Goal: Task Accomplishment & Management: Complete application form

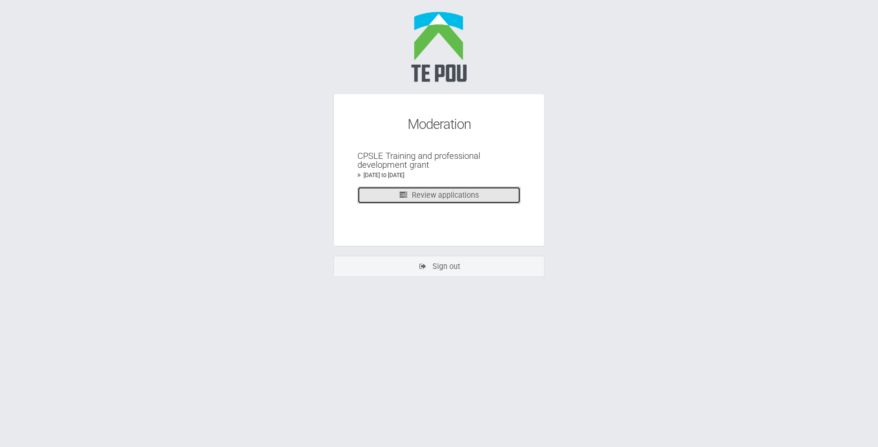
click at [468, 197] on link "Review applications" at bounding box center [438, 195] width 163 height 17
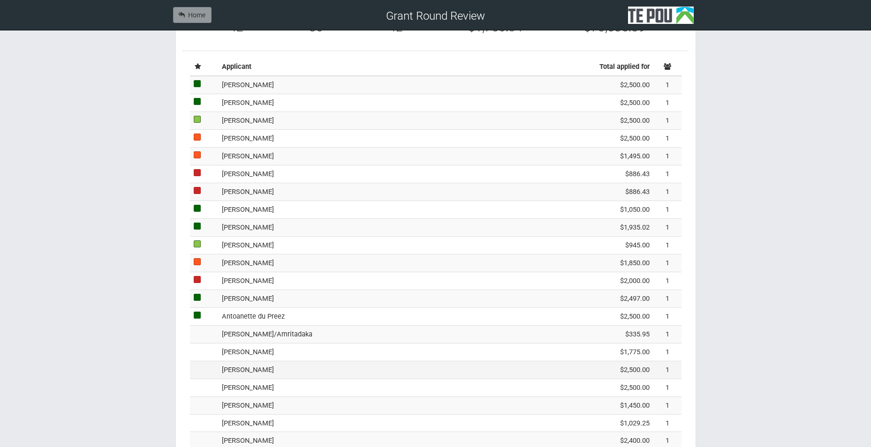
scroll to position [281, 0]
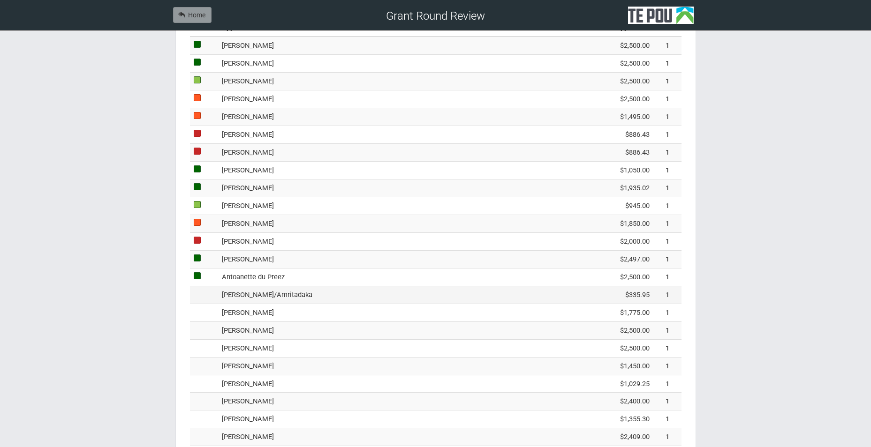
click at [246, 300] on td "paul kennelly/Amritadaka" at bounding box center [393, 295] width 351 height 18
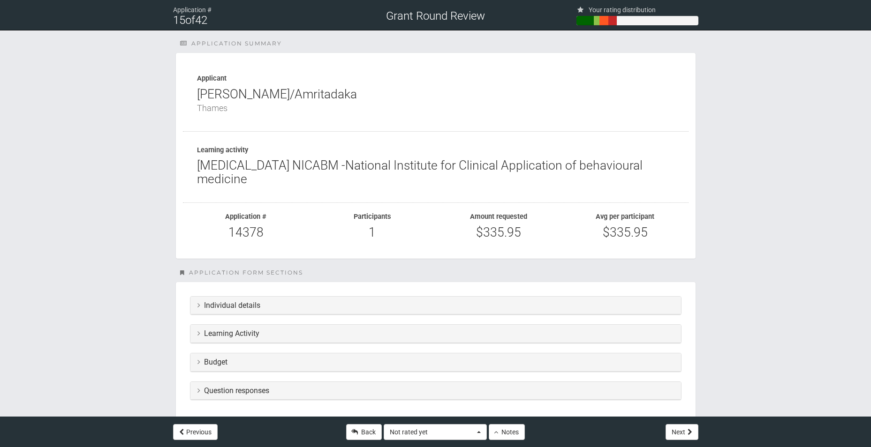
click at [236, 362] on h3 "Budget" at bounding box center [435, 362] width 477 height 8
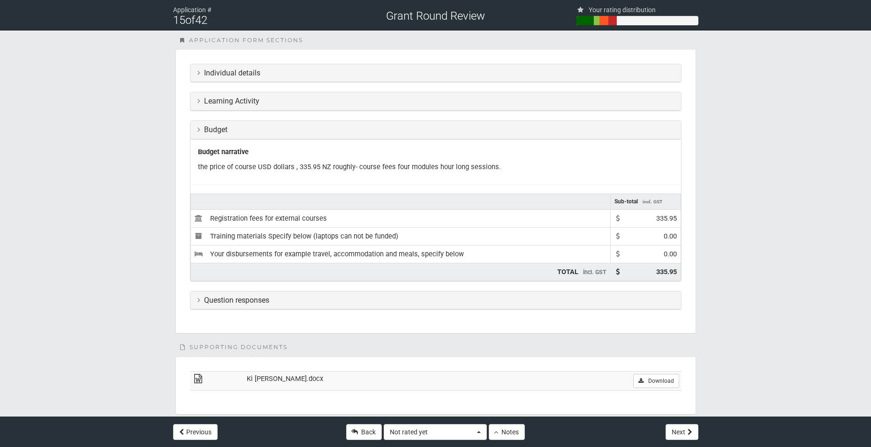
scroll to position [235, 0]
click at [331, 303] on h3 "Question responses" at bounding box center [435, 299] width 477 height 8
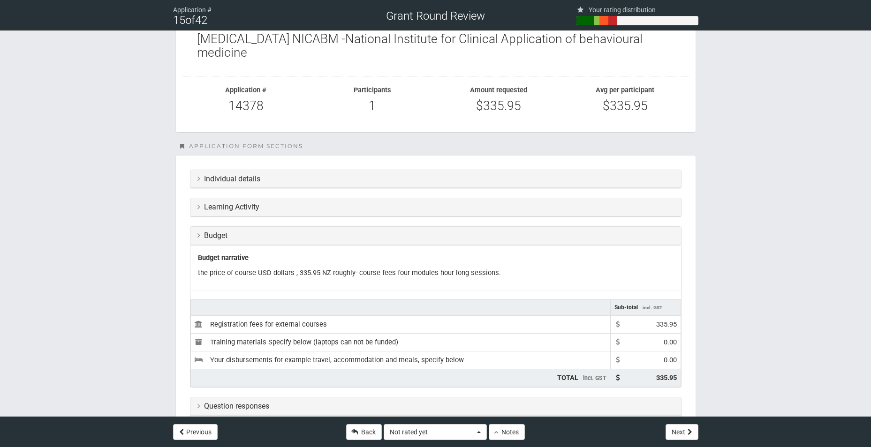
scroll to position [141, 0]
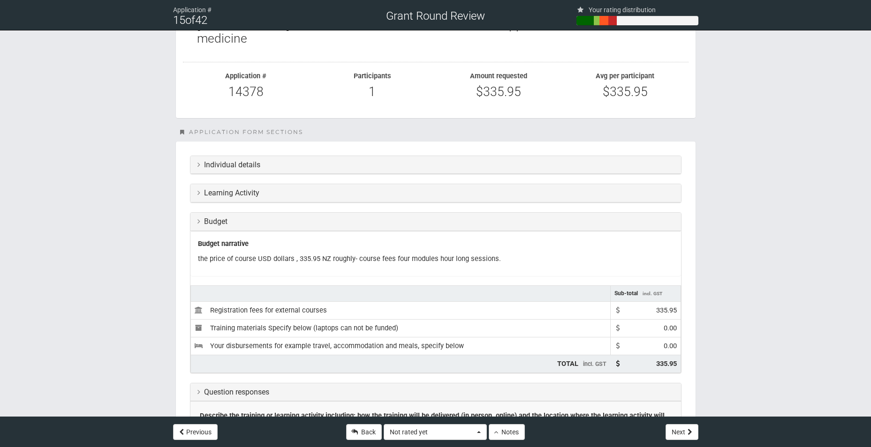
click at [275, 195] on h3 "Learning Activity" at bounding box center [435, 193] width 477 height 8
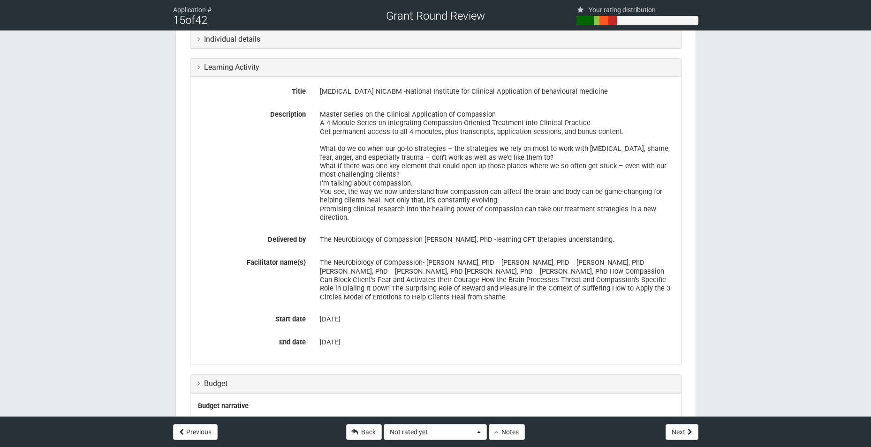
scroll to position [281, 0]
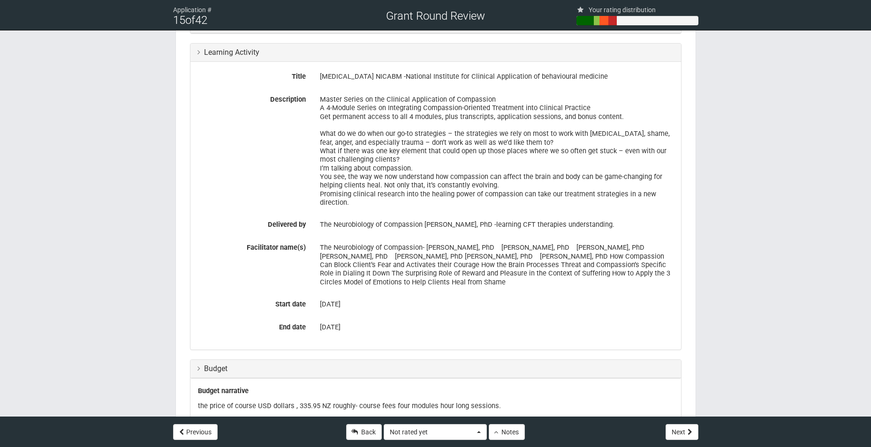
click at [594, 327] on div "27 Feb 2026" at bounding box center [497, 328] width 354 height 16
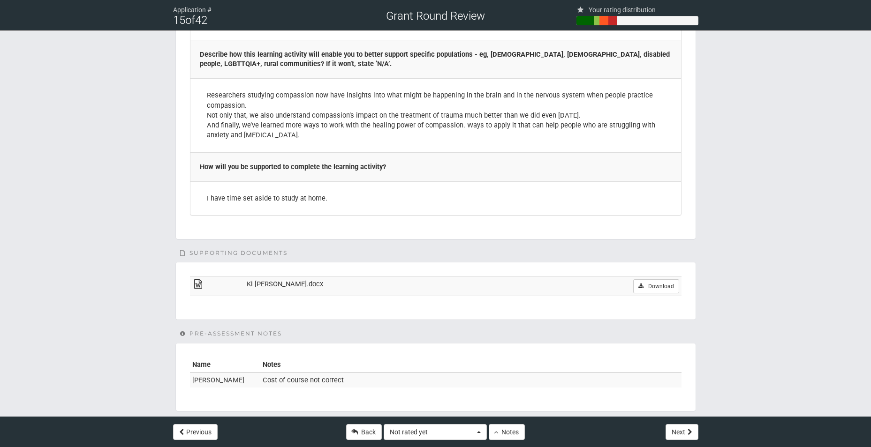
scroll to position [2003, 0]
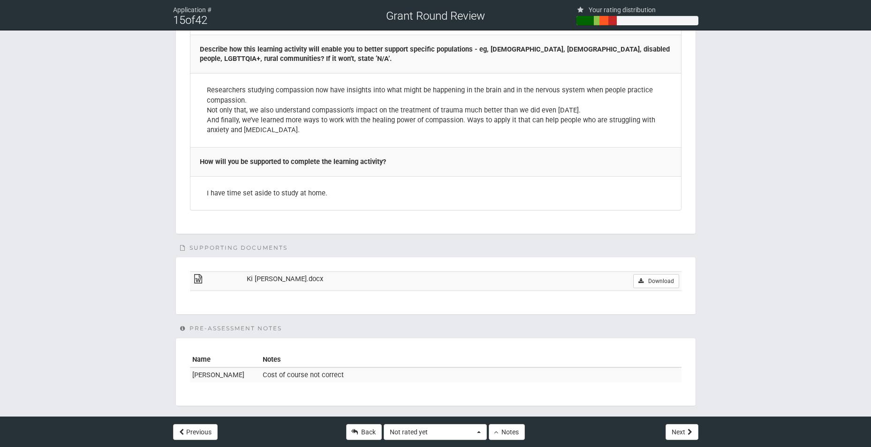
click at [390, 274] on td "Ki ora Paul.docx" at bounding box center [379, 281] width 270 height 19
click at [645, 274] on link "Download" at bounding box center [656, 281] width 46 height 14
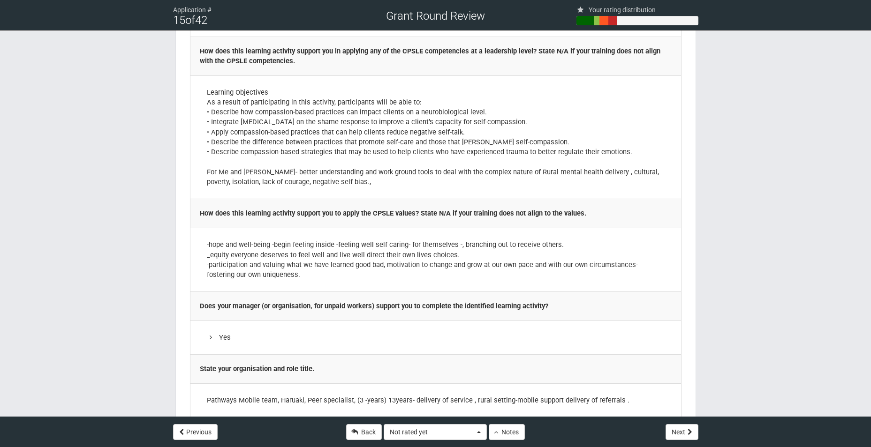
scroll to position [1407, 0]
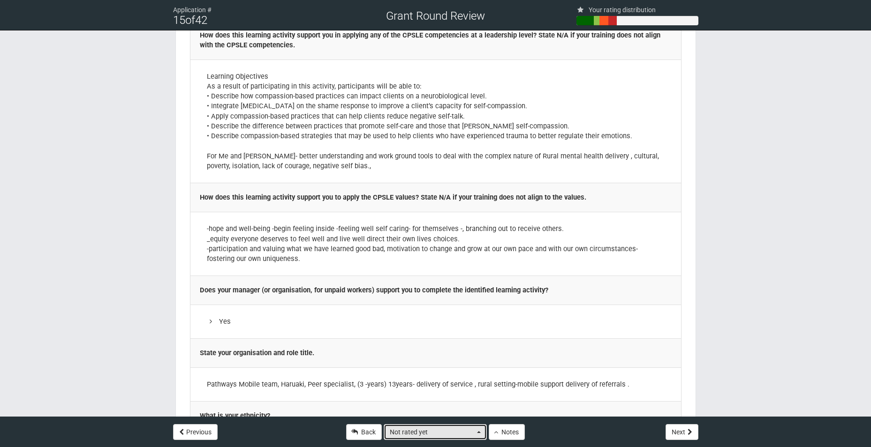
click at [478, 432] on span "button" at bounding box center [479, 433] width 4 height 2
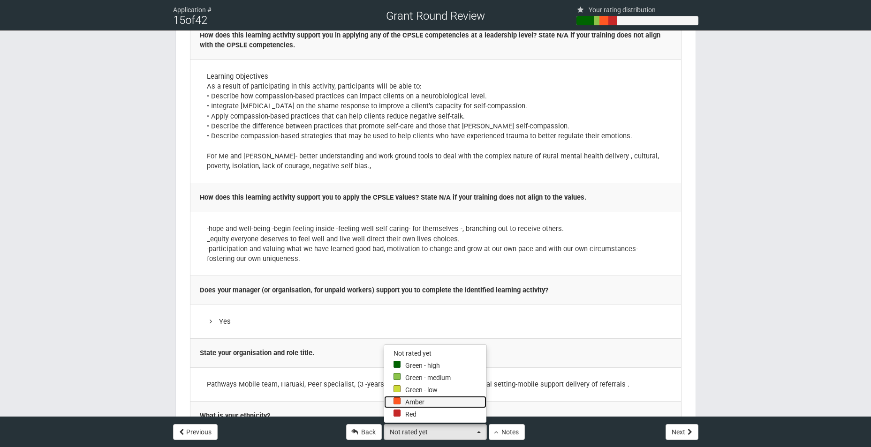
click at [447, 402] on link "Amber" at bounding box center [435, 402] width 102 height 12
select select "1"
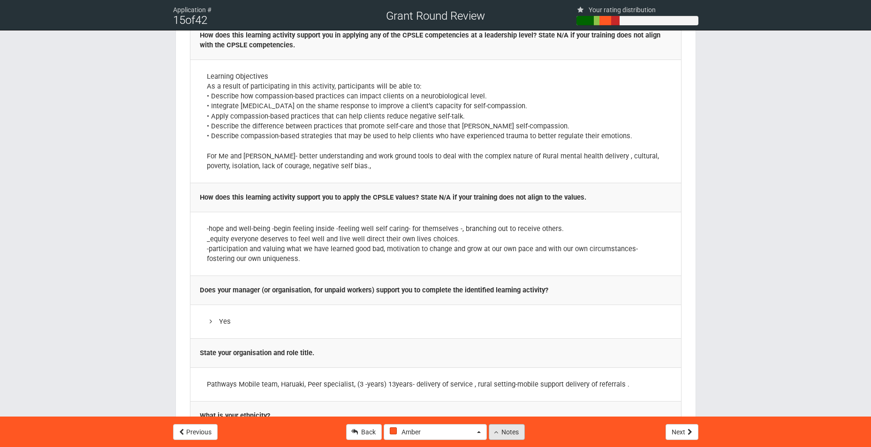
click at [501, 435] on button "Notes" at bounding box center [507, 433] width 36 height 16
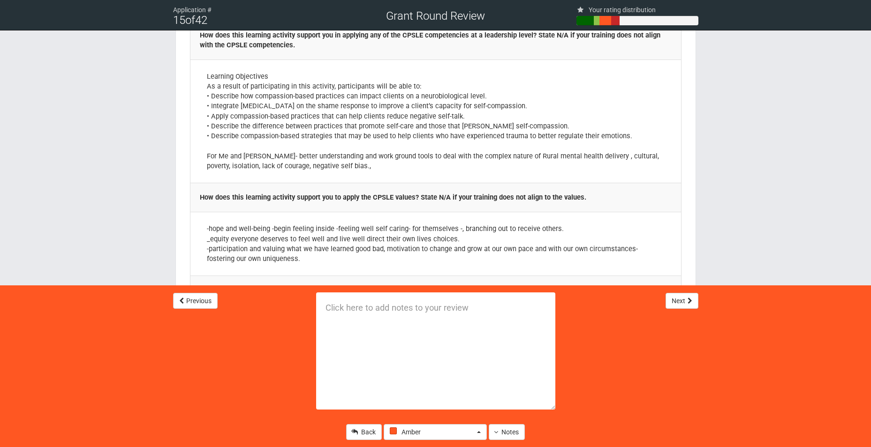
click at [328, 309] on textarea at bounding box center [435, 351] width 239 height 117
paste textarea "Clinically focussed responses without applying Te Tiriti o Waitangi or CPSLE va…"
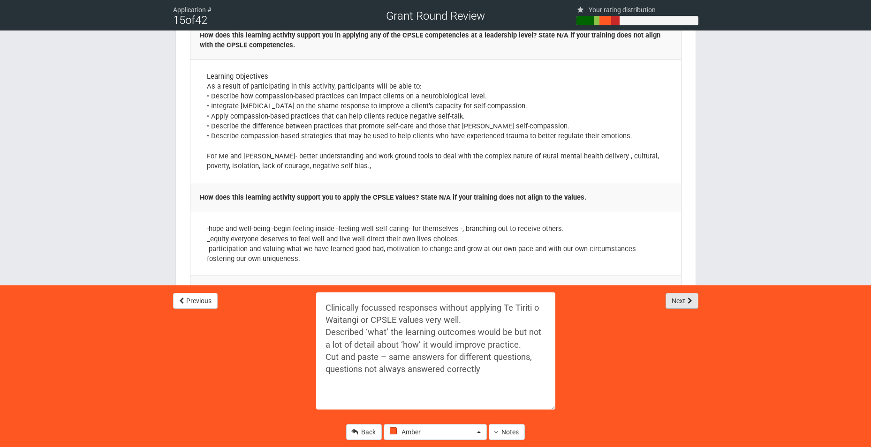
type textarea "Clinically focussed responses without applying Te Tiriti o Waitangi or CPSLE va…"
click at [693, 304] on button "Next" at bounding box center [682, 301] width 33 height 16
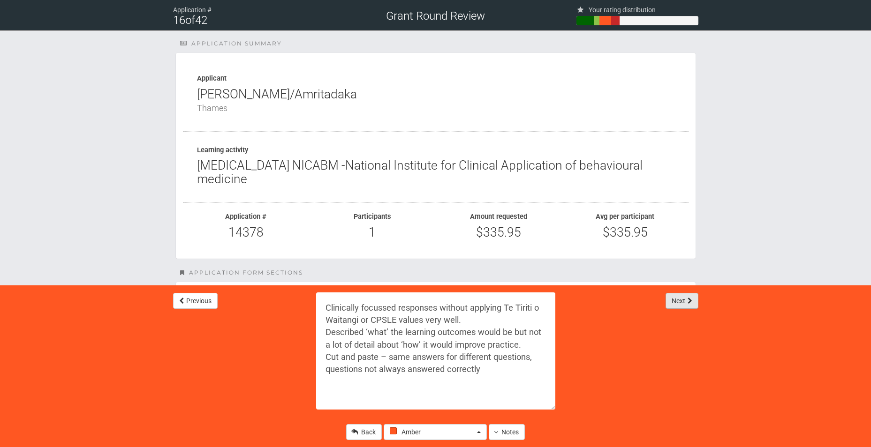
select select "-1"
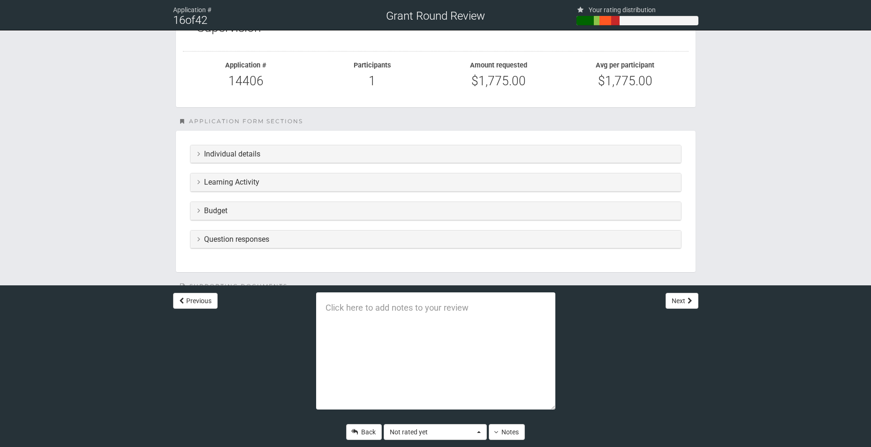
scroll to position [169, 0]
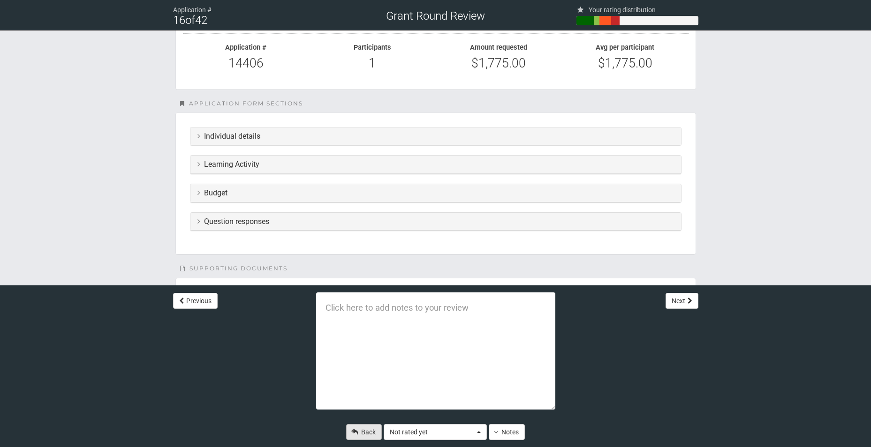
click at [366, 436] on link "Back" at bounding box center [364, 433] width 36 height 16
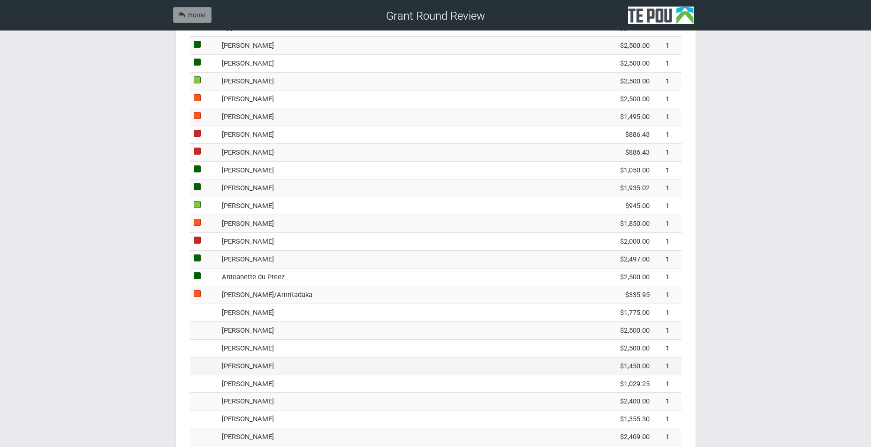
scroll to position [328, 0]
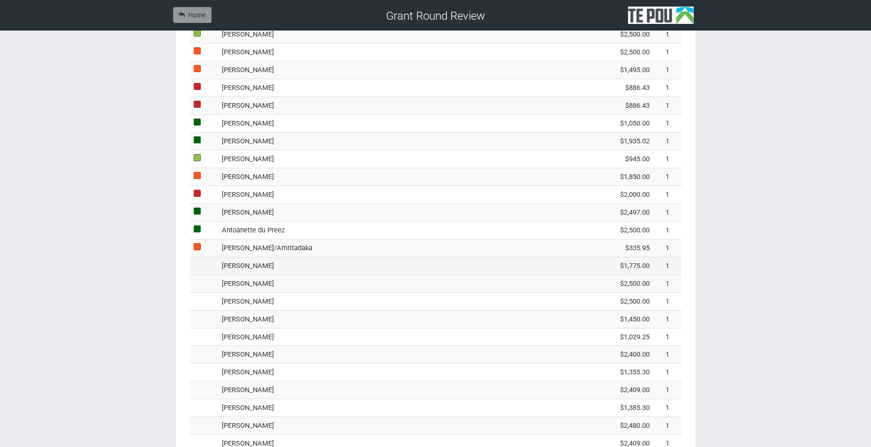
click at [243, 270] on td "Ana King" at bounding box center [393, 266] width 351 height 18
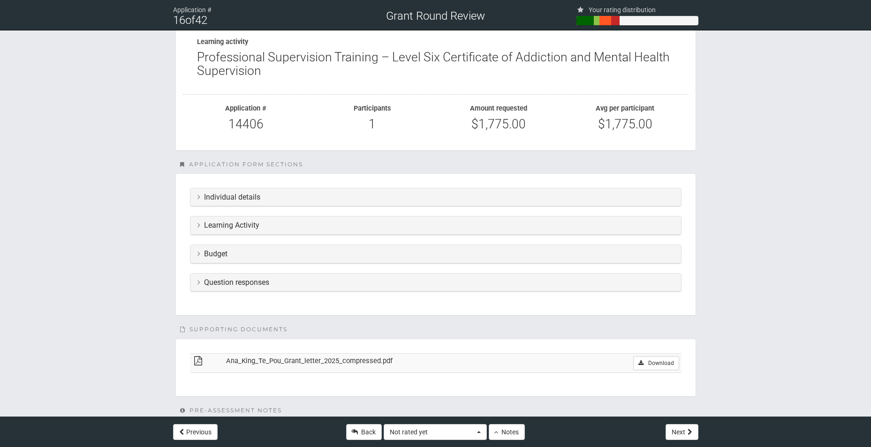
scroll to position [141, 0]
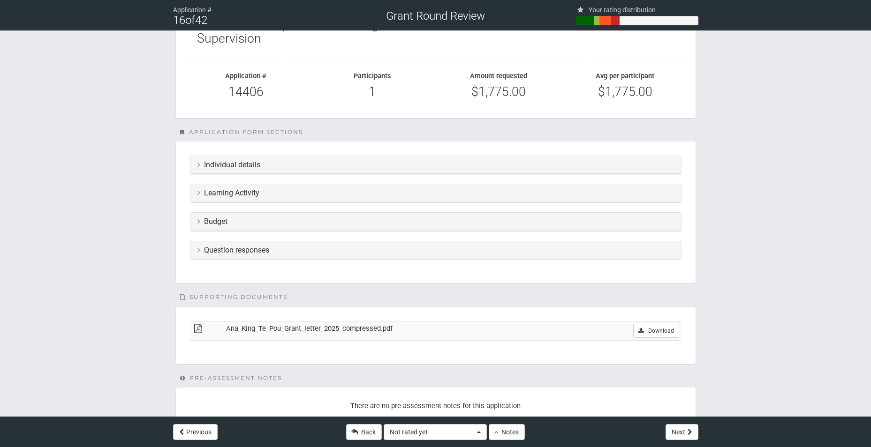
click at [266, 197] on h3 "Learning Activity" at bounding box center [435, 193] width 477 height 8
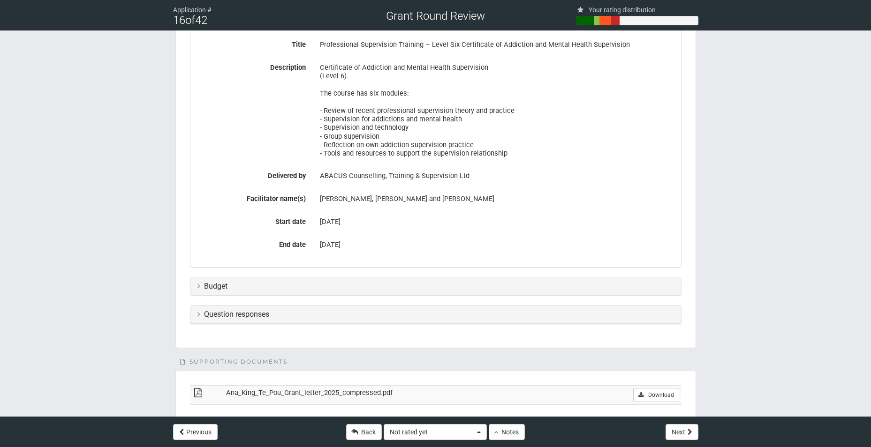
scroll to position [328, 0]
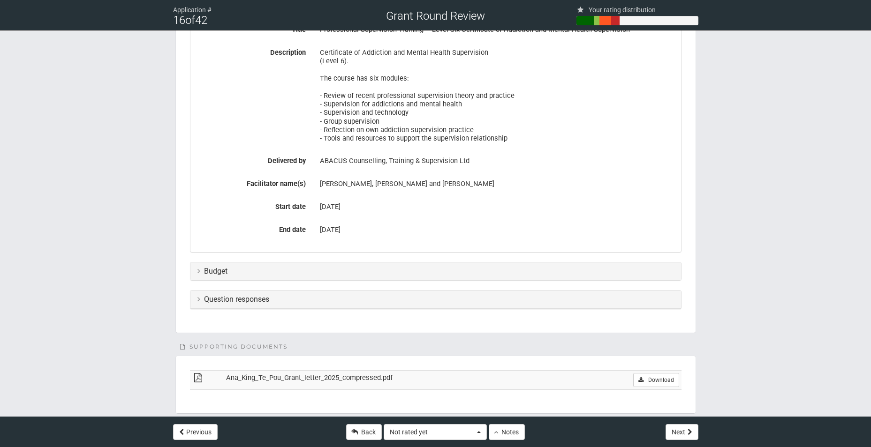
click at [305, 276] on div "Budget" at bounding box center [435, 272] width 491 height 18
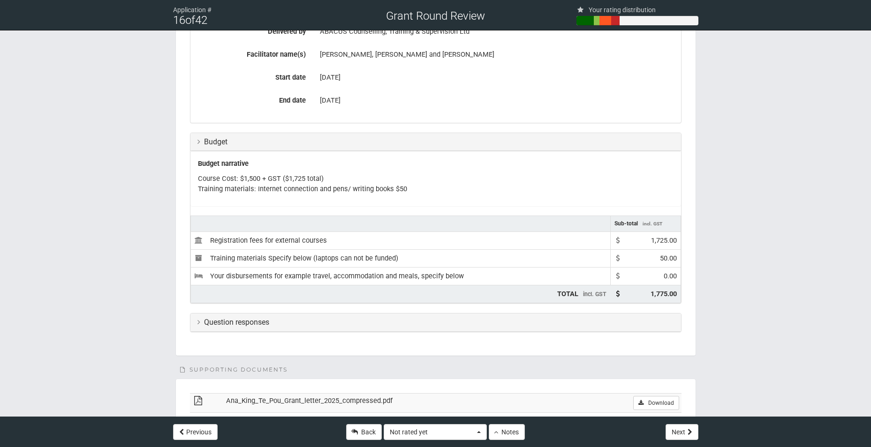
scroll to position [559, 0]
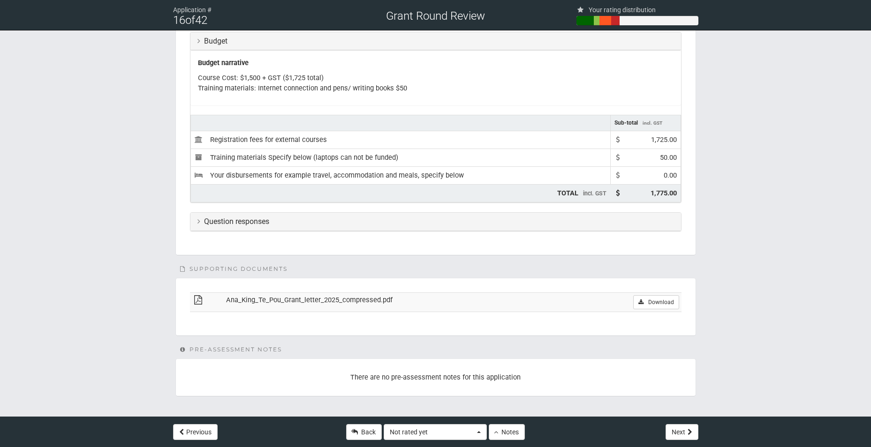
click at [322, 222] on h3 "Question responses" at bounding box center [435, 222] width 477 height 8
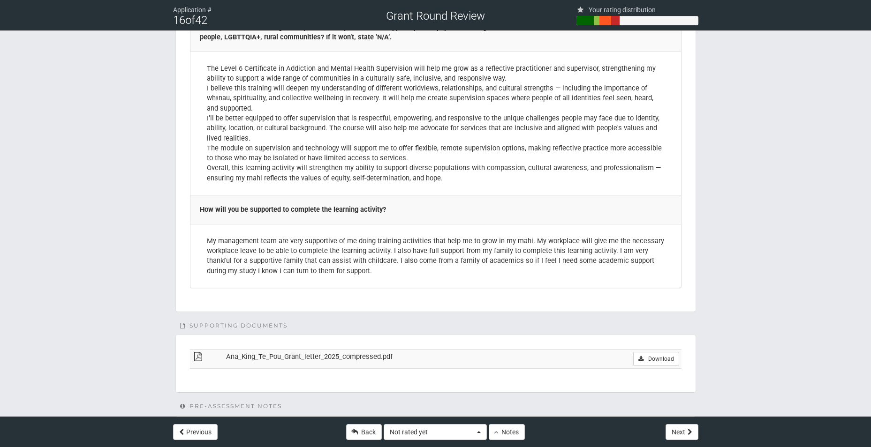
scroll to position [2201, 0]
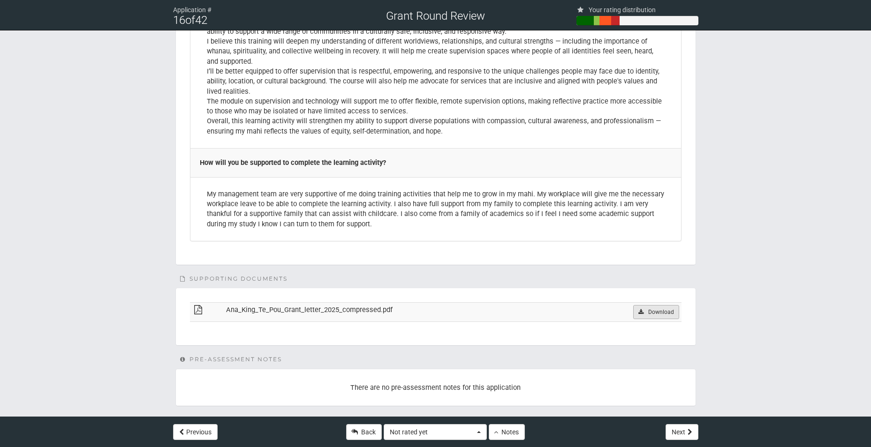
click at [651, 305] on link "Download" at bounding box center [656, 312] width 46 height 14
click at [478, 434] on button "Not rated yet" at bounding box center [435, 433] width 103 height 16
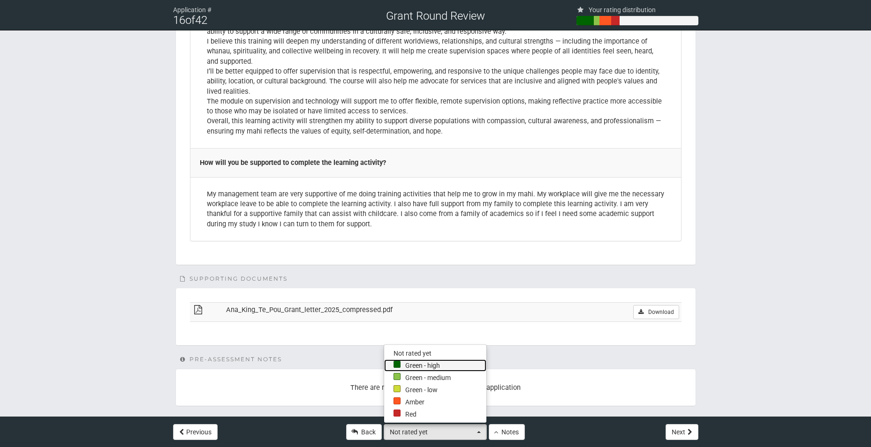
click at [440, 364] on link "Green - high" at bounding box center [435, 366] width 102 height 12
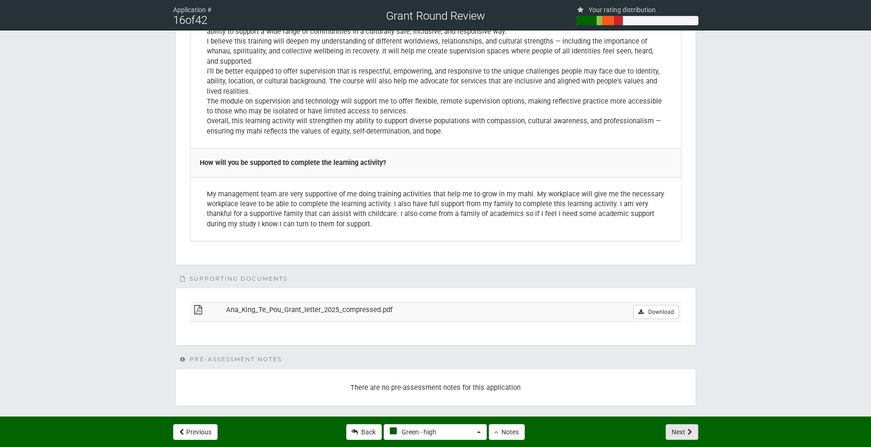
click at [675, 434] on button "Next" at bounding box center [682, 433] width 33 height 16
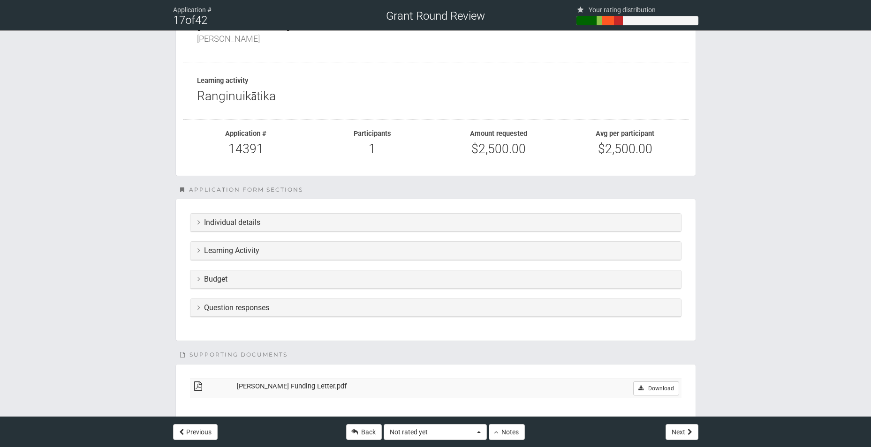
scroll to position [94, 0]
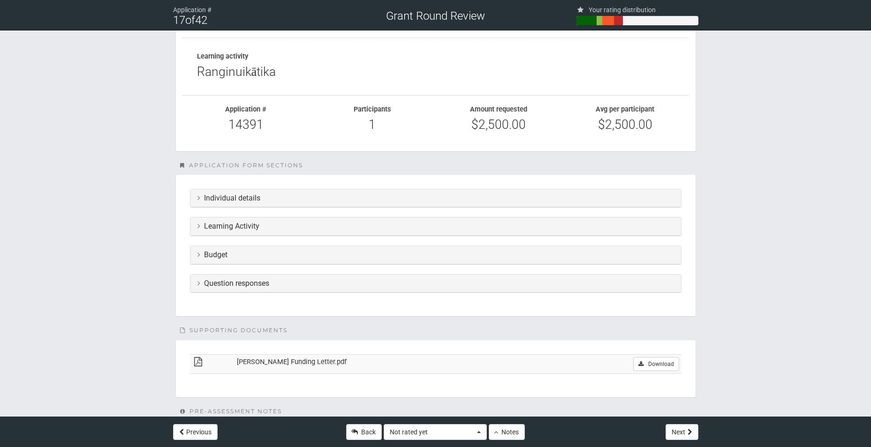
click at [269, 227] on h3 "Learning Activity" at bounding box center [435, 226] width 477 height 8
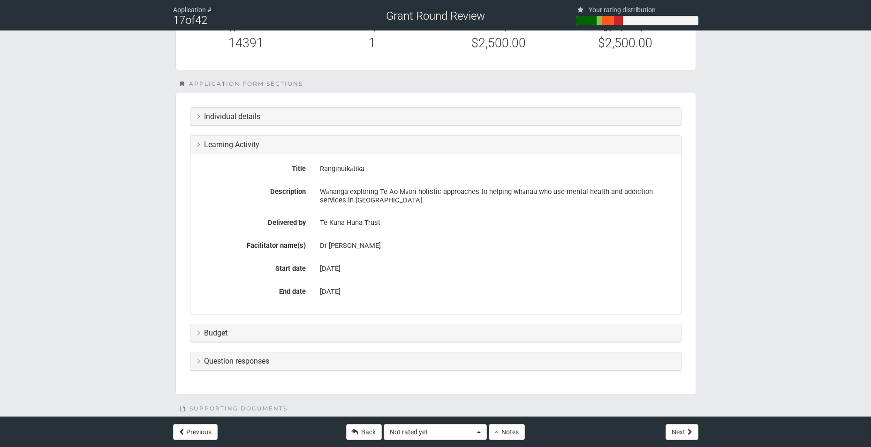
scroll to position [174, 0]
click at [310, 366] on div "Question responses" at bounding box center [435, 363] width 491 height 18
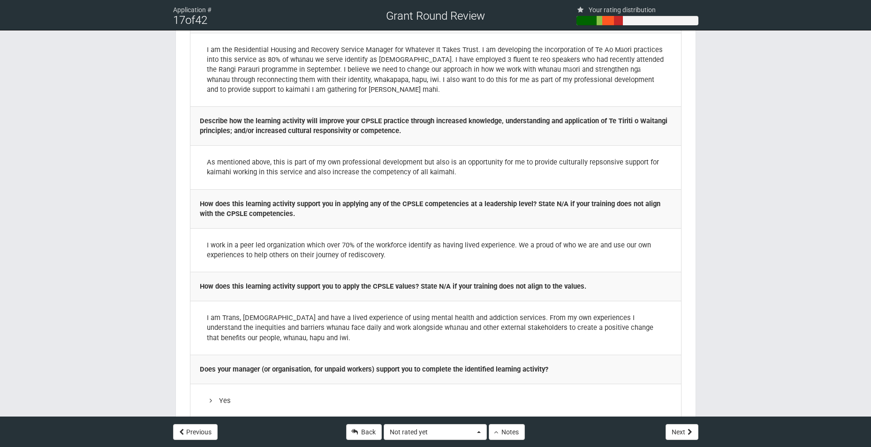
scroll to position [610, 0]
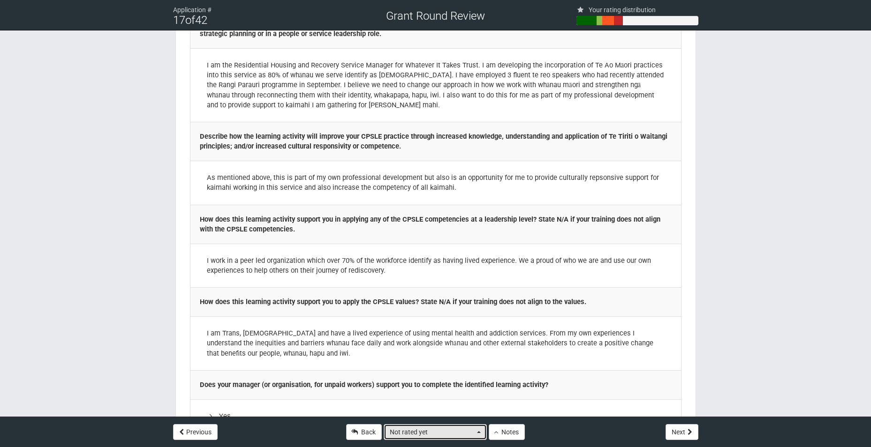
click at [478, 430] on button "Not rated yet" at bounding box center [435, 433] width 103 height 16
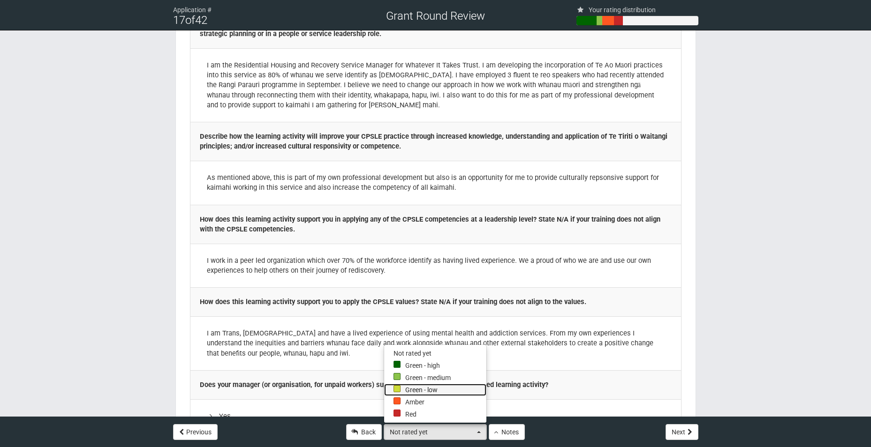
click at [447, 388] on link "Green - low" at bounding box center [435, 390] width 102 height 12
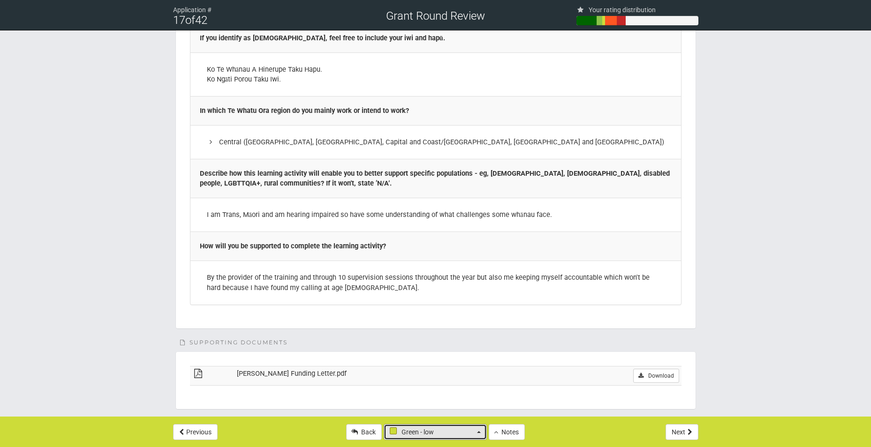
scroll to position [1219, 0]
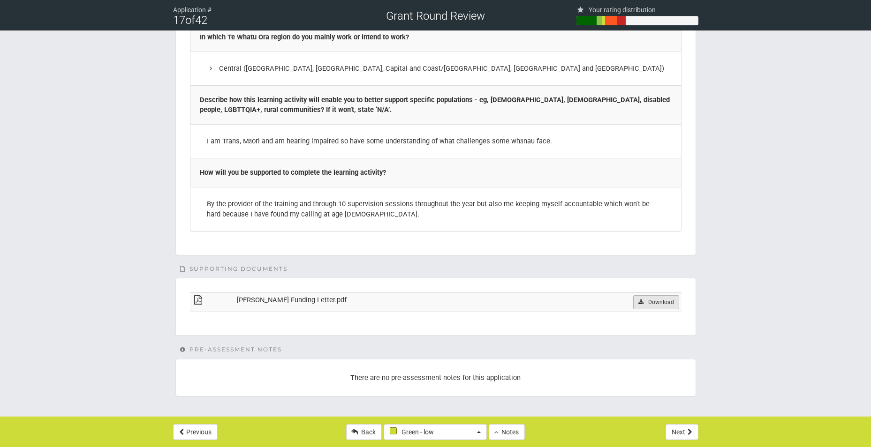
click at [665, 304] on link "Download" at bounding box center [656, 303] width 46 height 14
click at [695, 430] on button "Next" at bounding box center [682, 433] width 33 height 16
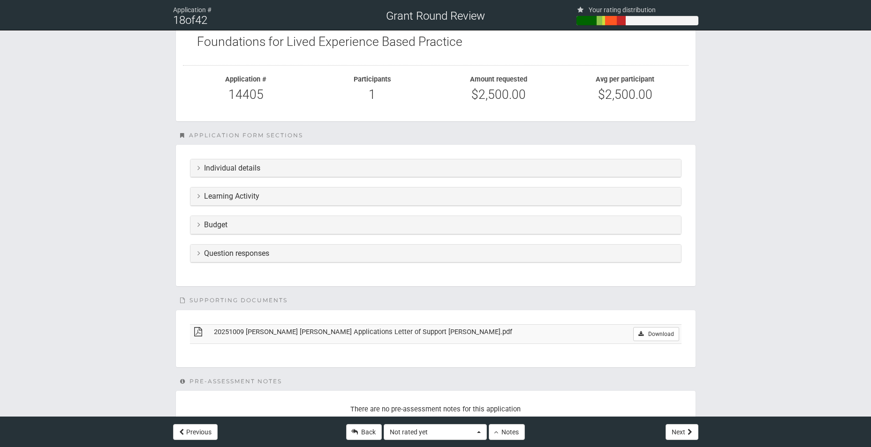
scroll to position [141, 0]
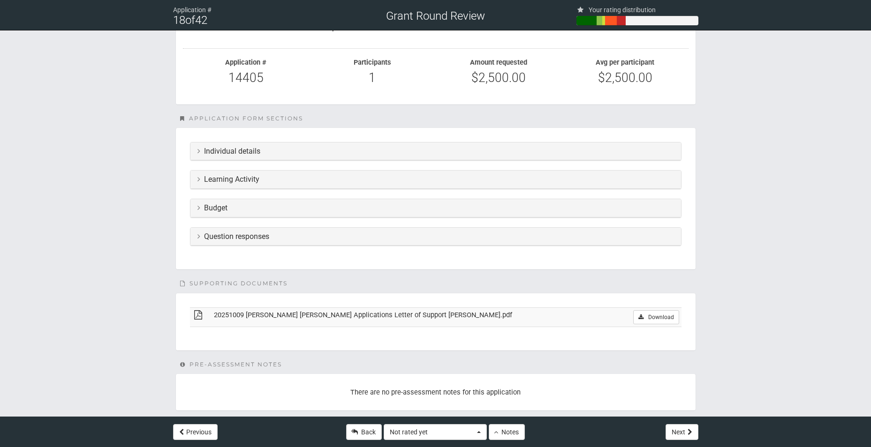
click at [272, 236] on h3 "Question responses" at bounding box center [435, 237] width 477 height 8
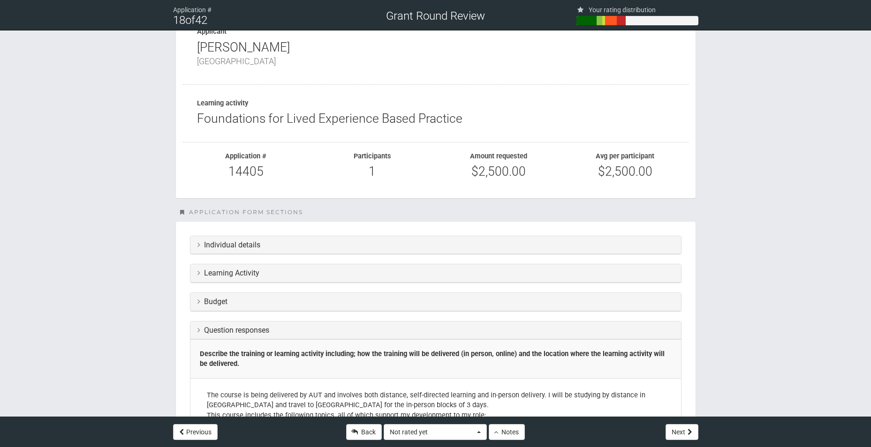
scroll to position [94, 0]
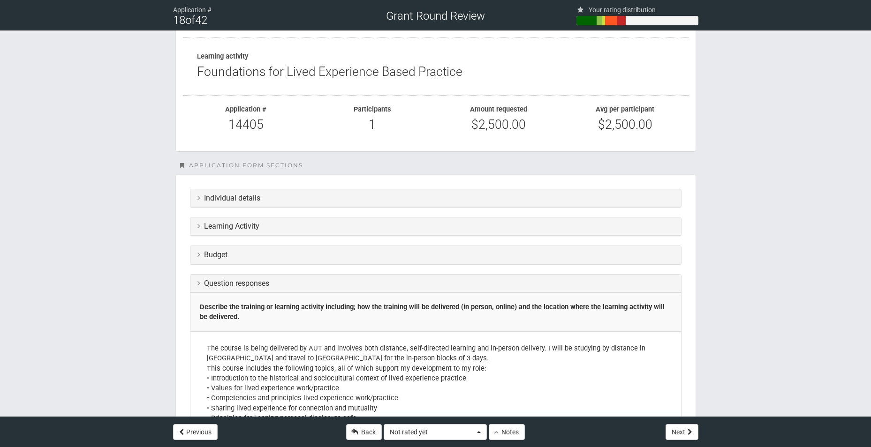
click at [348, 225] on h3 "Learning Activity" at bounding box center [435, 226] width 477 height 8
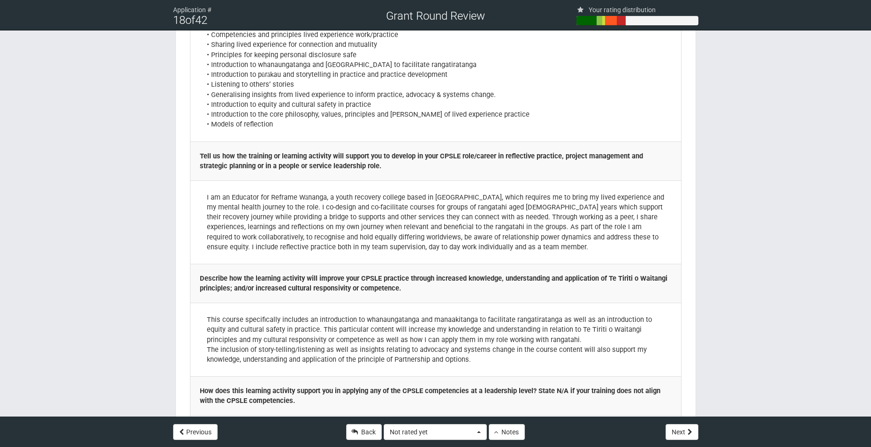
scroll to position [610, 0]
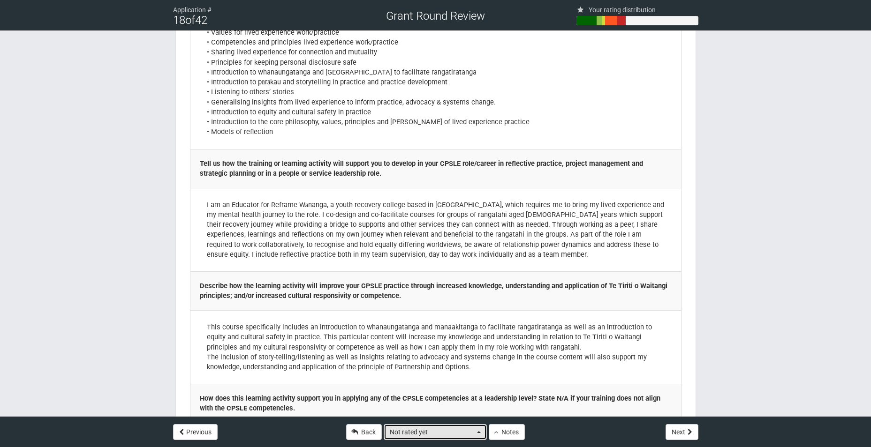
click at [481, 434] on button "Not rated yet" at bounding box center [435, 433] width 103 height 16
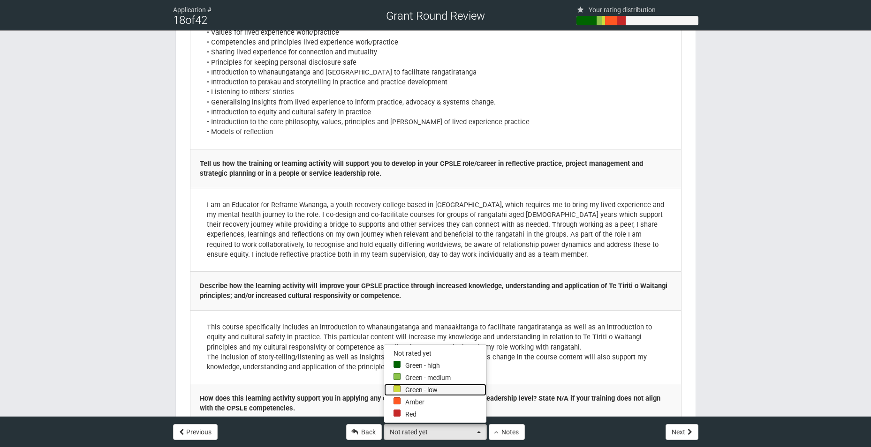
click at [452, 387] on link "Green - low" at bounding box center [435, 390] width 102 height 12
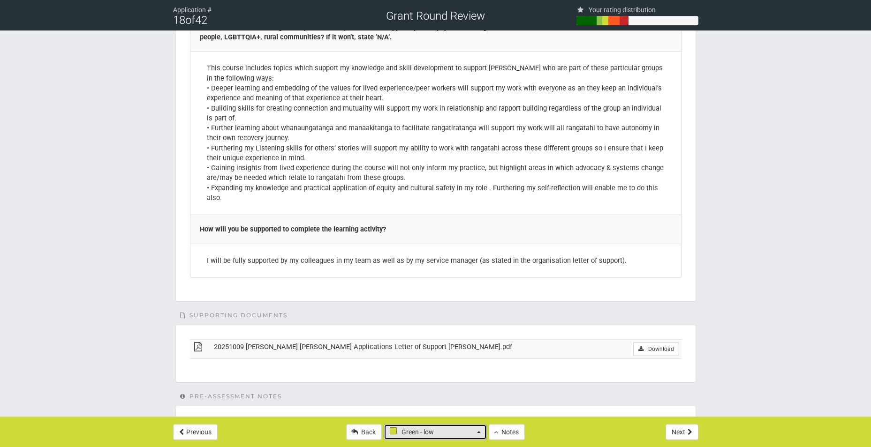
scroll to position [1499, 0]
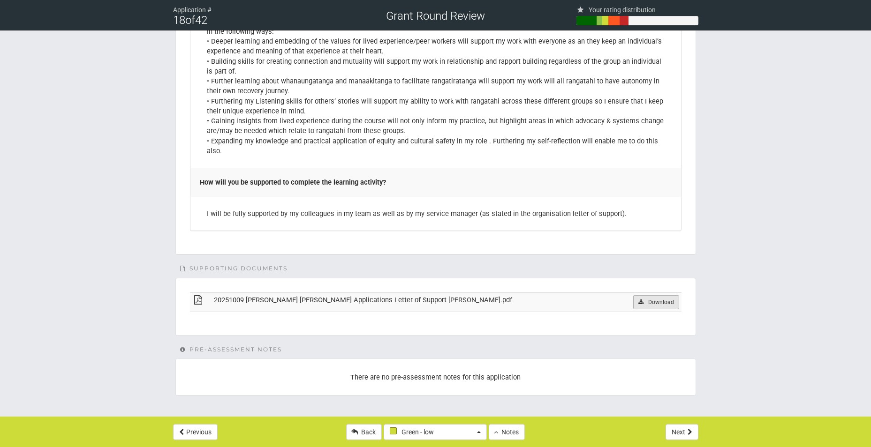
click at [657, 304] on link "Download" at bounding box center [656, 303] width 46 height 14
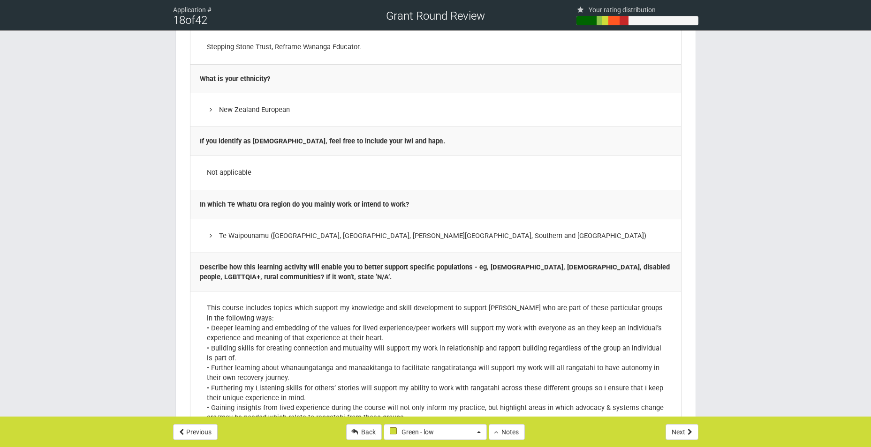
scroll to position [1170, 0]
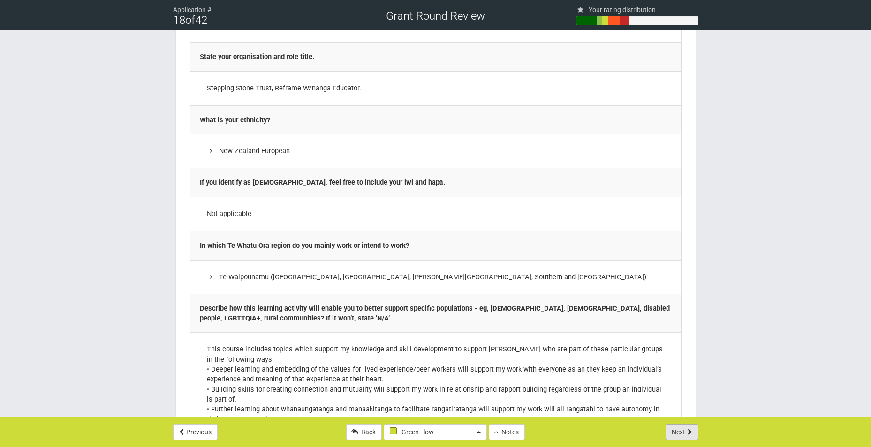
click at [674, 429] on button "Next" at bounding box center [682, 433] width 33 height 16
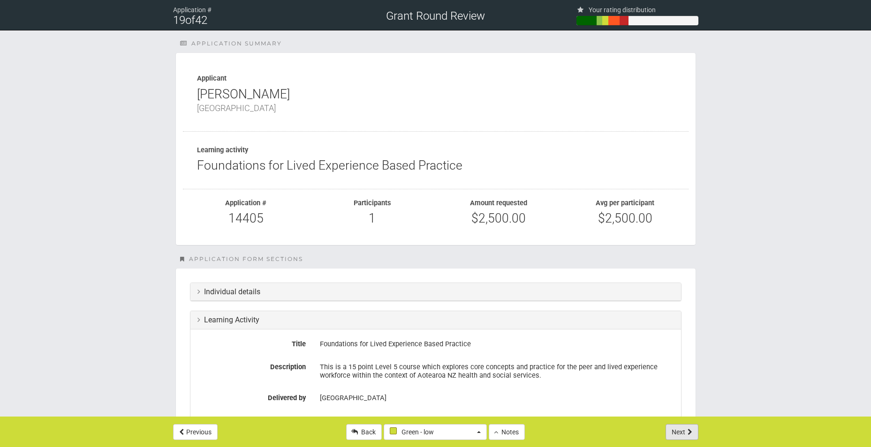
select select "-1"
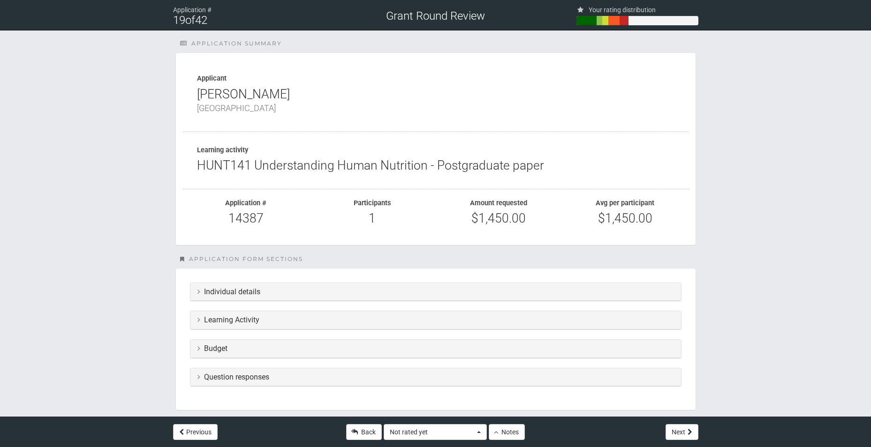
click at [264, 326] on div "Learning Activity" at bounding box center [435, 320] width 491 height 18
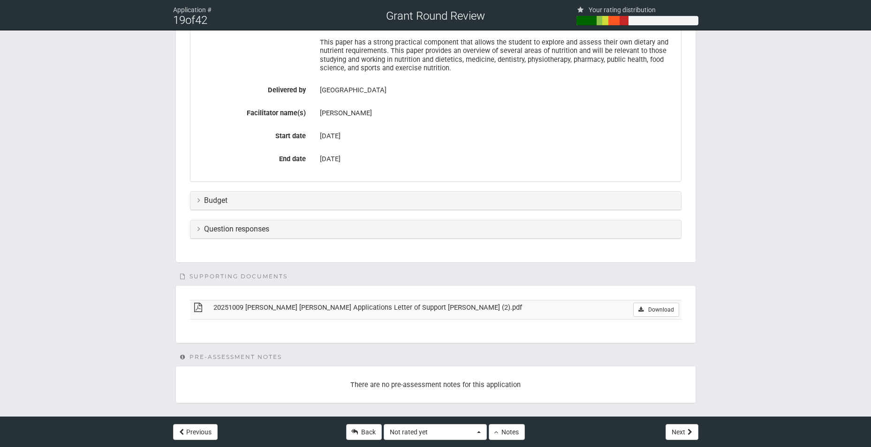
scroll to position [358, 0]
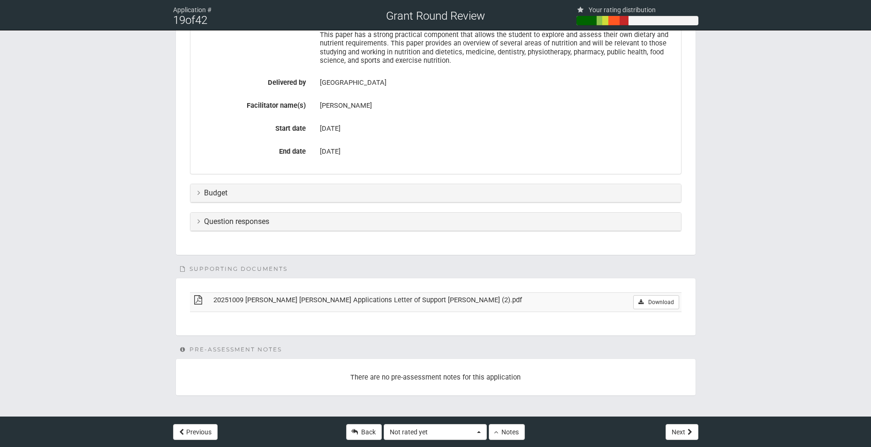
click at [353, 198] on div "Budget" at bounding box center [435, 193] width 491 height 18
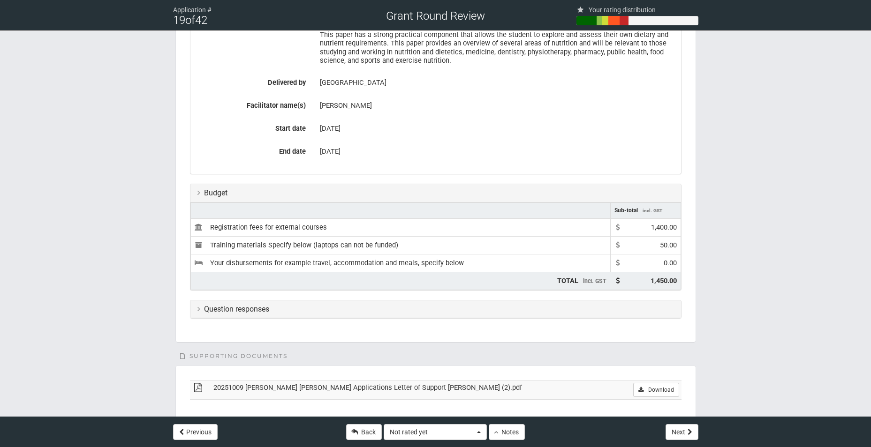
click at [236, 311] on h3 "Question responses" at bounding box center [435, 309] width 477 height 8
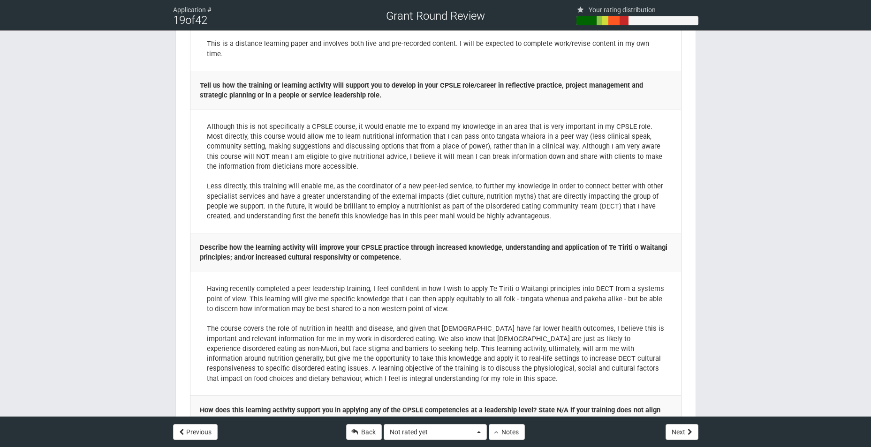
scroll to position [640, 0]
